Goal: Transaction & Acquisition: Subscribe to service/newsletter

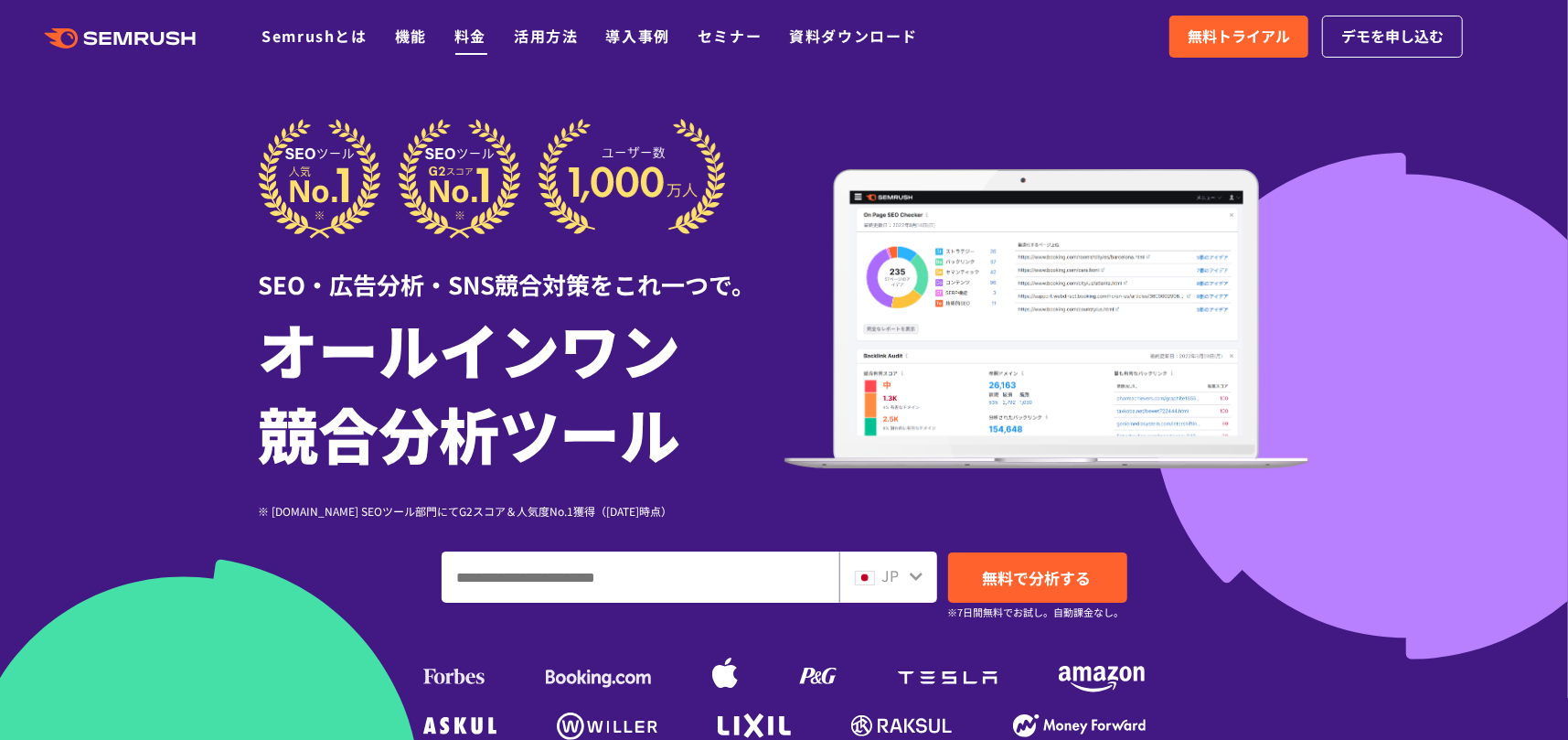
click at [457, 25] on li "料金" at bounding box center [470, 37] width 32 height 24
click at [416, 38] on link "機能" at bounding box center [411, 36] width 32 height 22
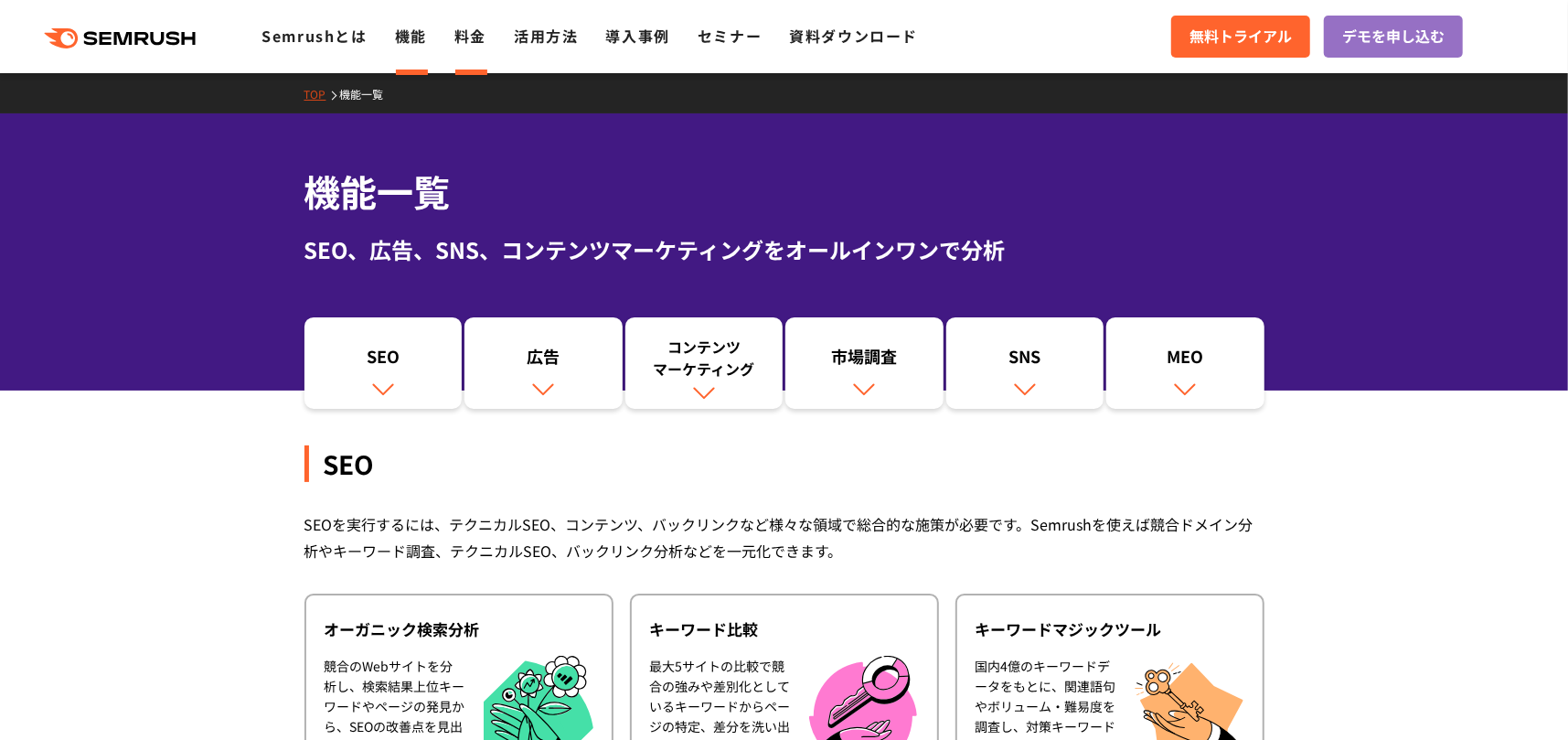
click at [477, 35] on link "料金" at bounding box center [470, 36] width 32 height 22
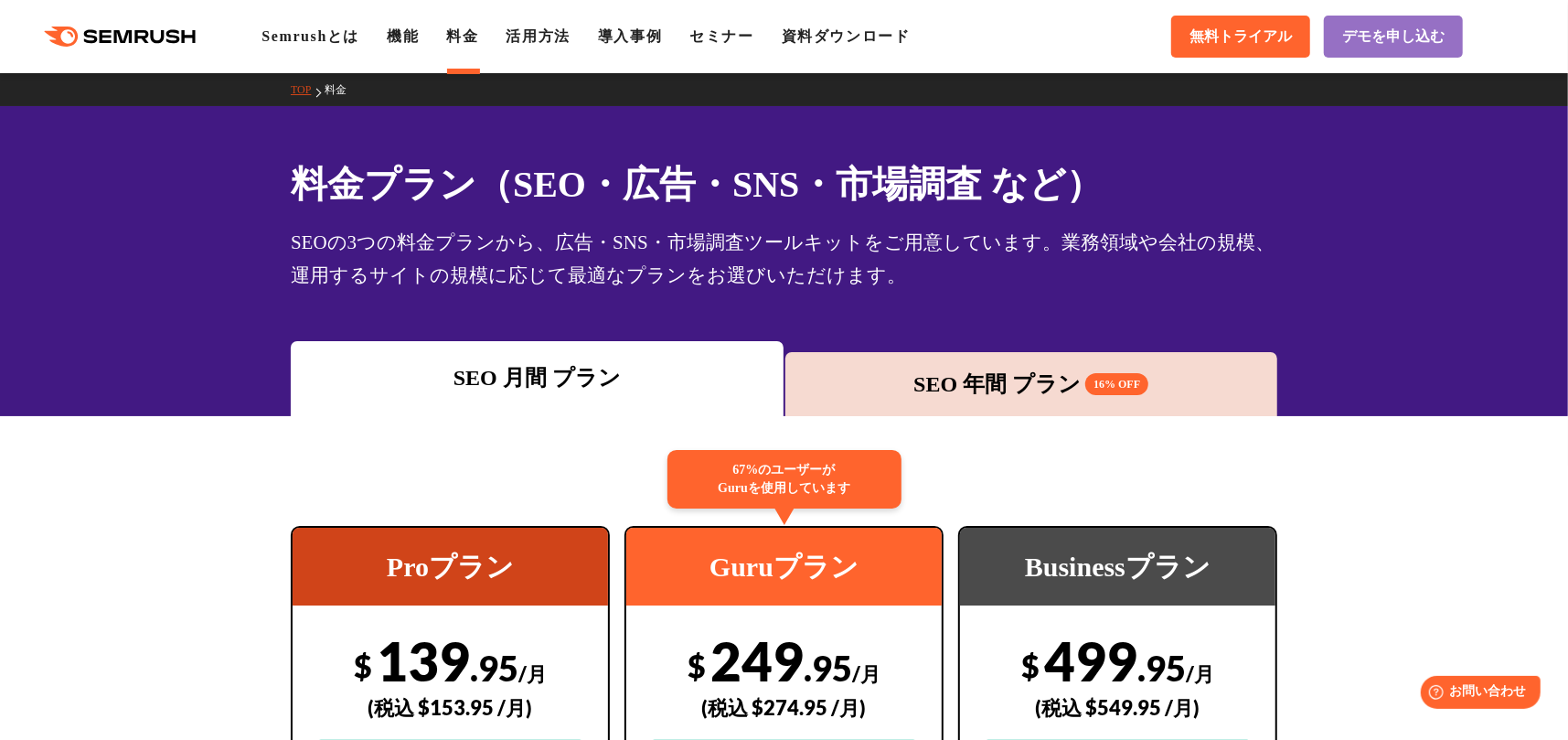
click at [916, 380] on div "SEO 年間 プラン 16% OFF" at bounding box center [1032, 383] width 474 height 33
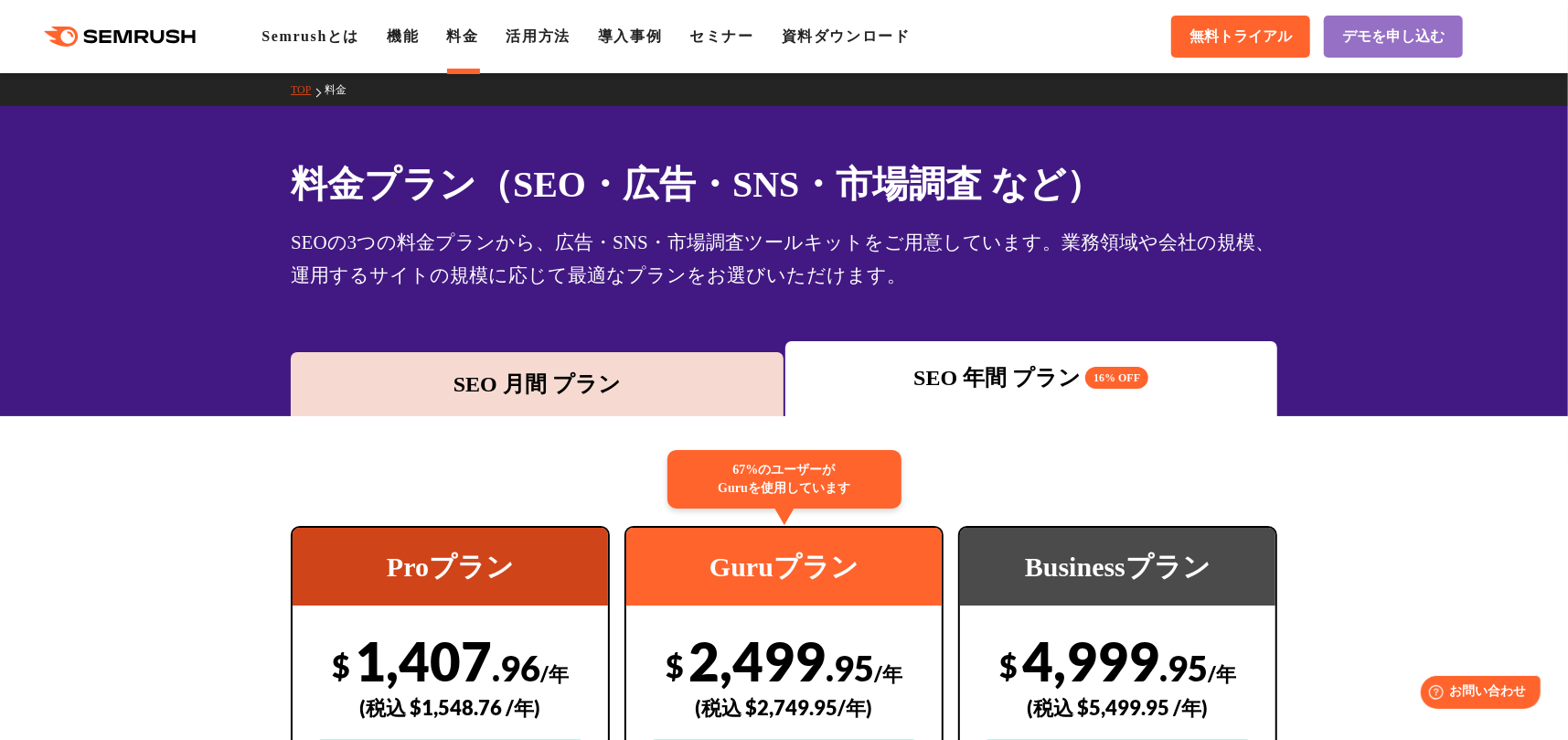
scroll to position [366, 0]
